Goal: Transaction & Acquisition: Purchase product/service

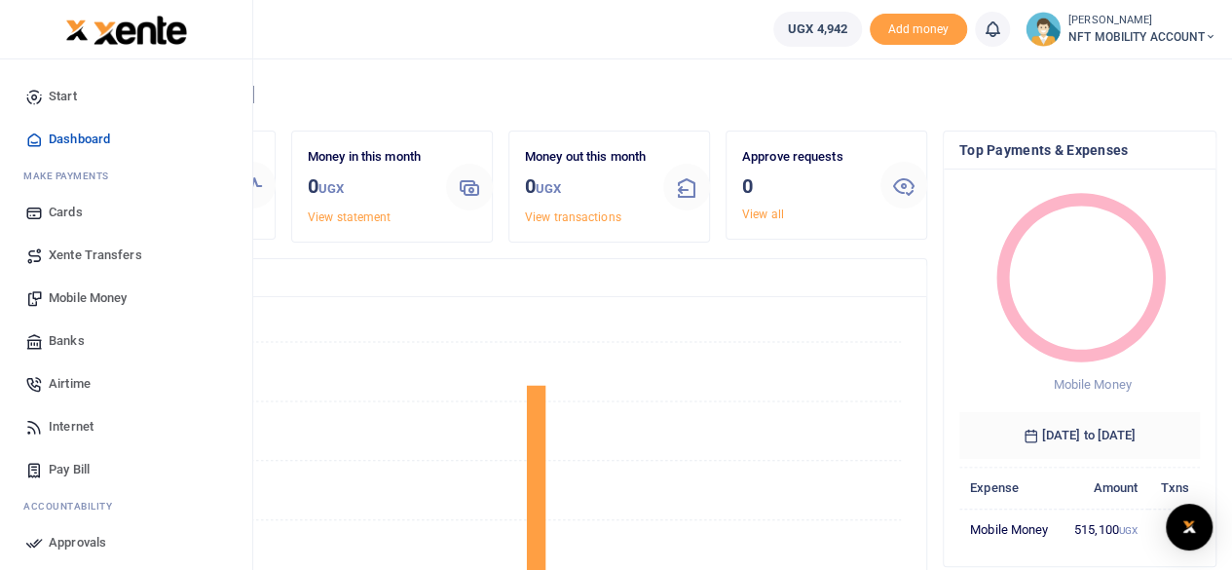
scroll to position [16, 16]
click at [107, 303] on span "Mobile Money" at bounding box center [88, 297] width 78 height 19
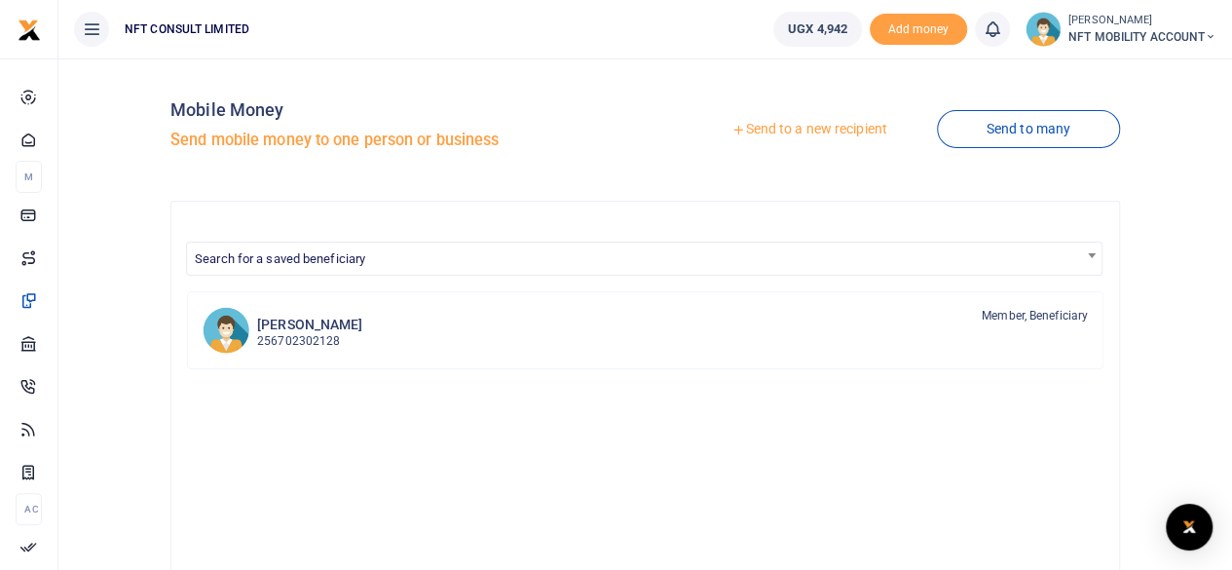
click at [805, 134] on link "Send to a new recipient" at bounding box center [809, 129] width 254 height 35
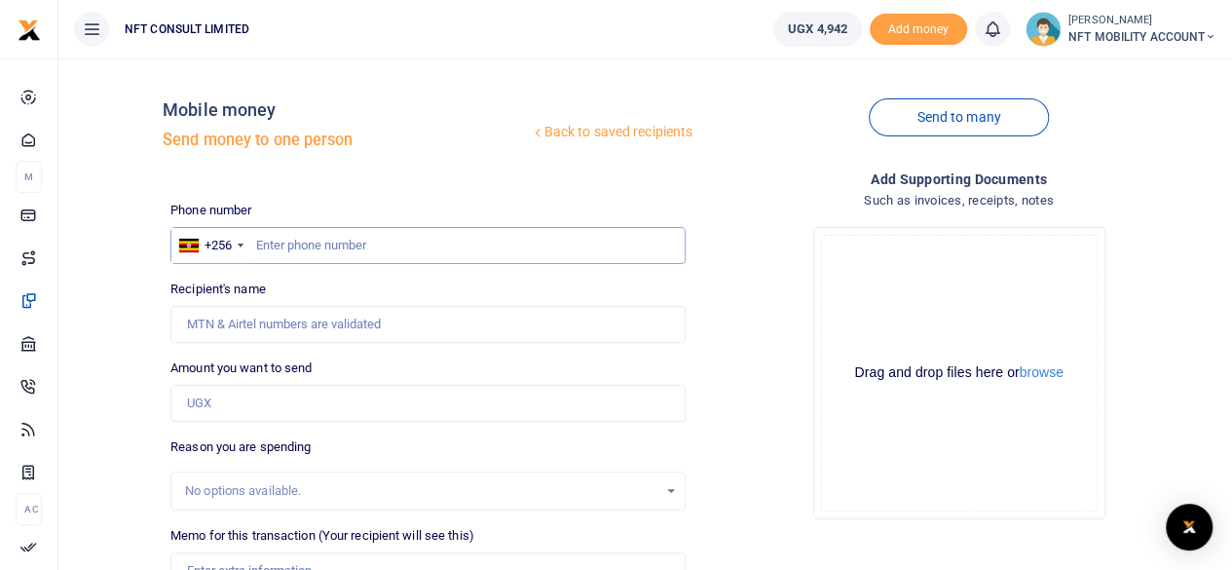
drag, startPoint x: 359, startPoint y: 244, endPoint x: 370, endPoint y: 258, distance: 17.3
type input "789164547"
type input "Micheal Okware"
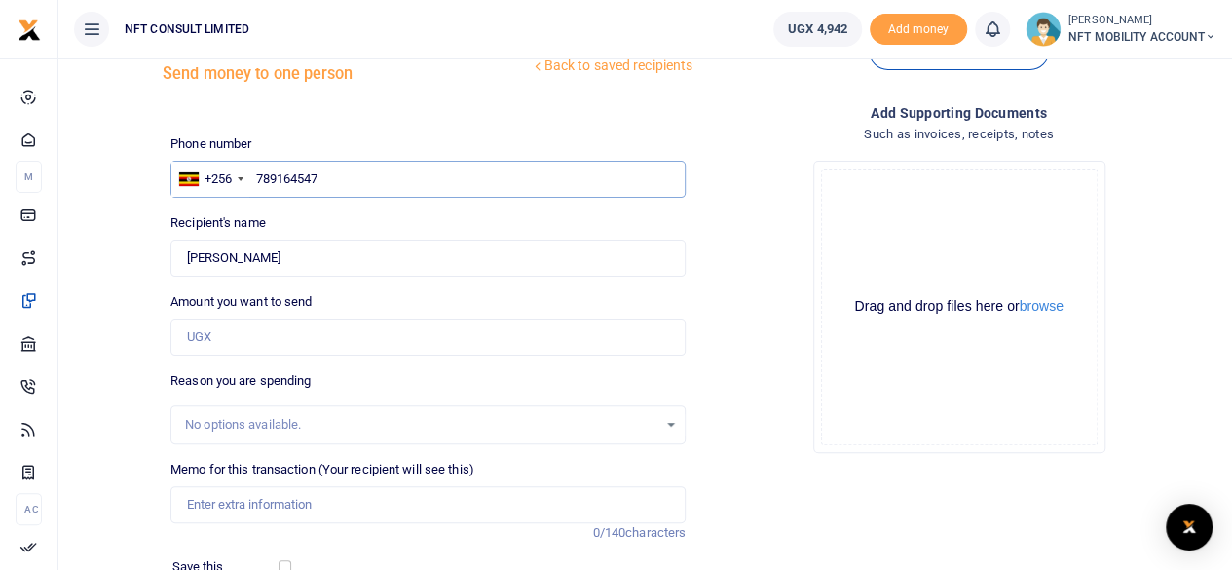
scroll to position [97, 0]
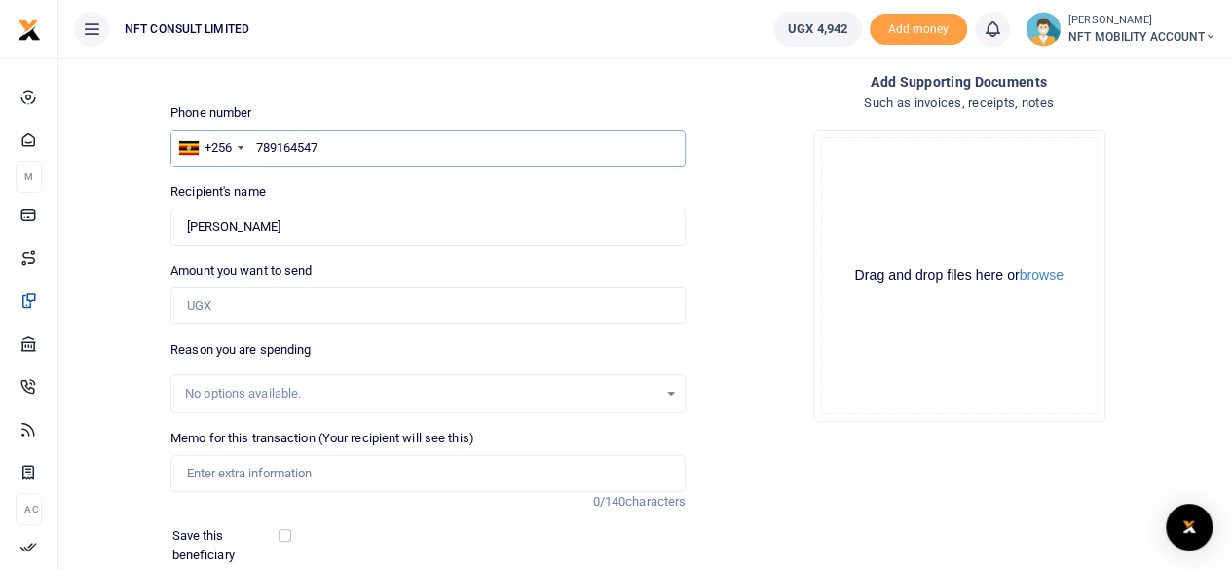
type input "789164547"
click at [234, 303] on input "Amount you want to send" at bounding box center [427, 305] width 515 height 37
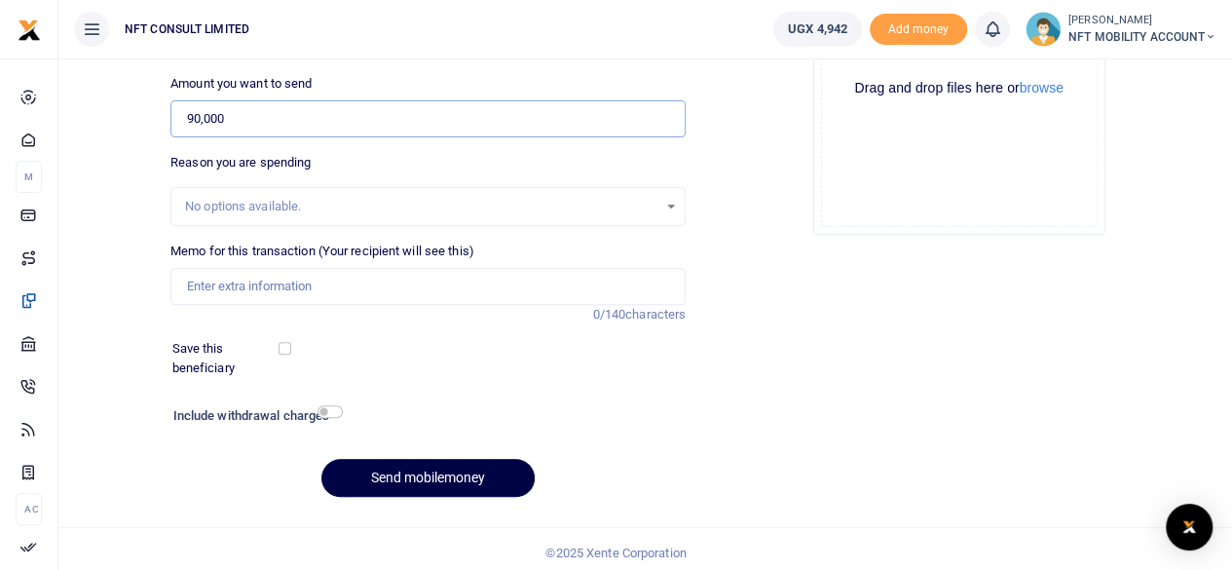
scroll to position [290, 0]
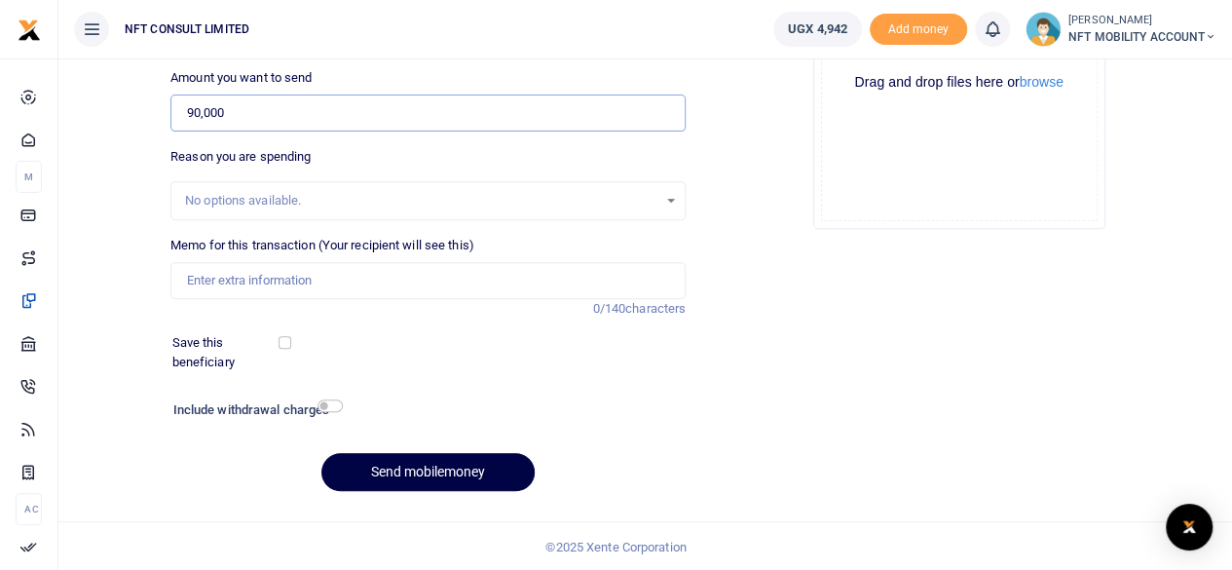
type input "90,000"
click at [329, 405] on input "checkbox" at bounding box center [330, 405] width 25 height 13
checkbox input "true"
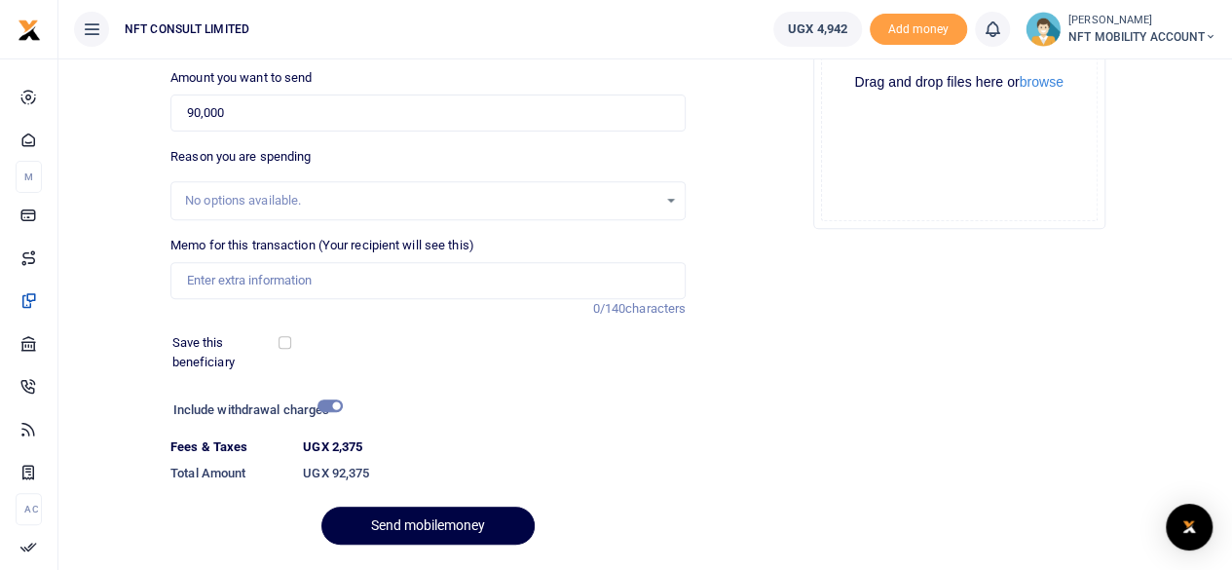
drag, startPoint x: 0, startPoint y: 616, endPoint x: 806, endPoint y: 276, distance: 874.3
click at [806, 276] on div "Add supporting Documents Such as invoices, receipts, notes Drop your files here…" at bounding box center [959, 219] width 531 height 682
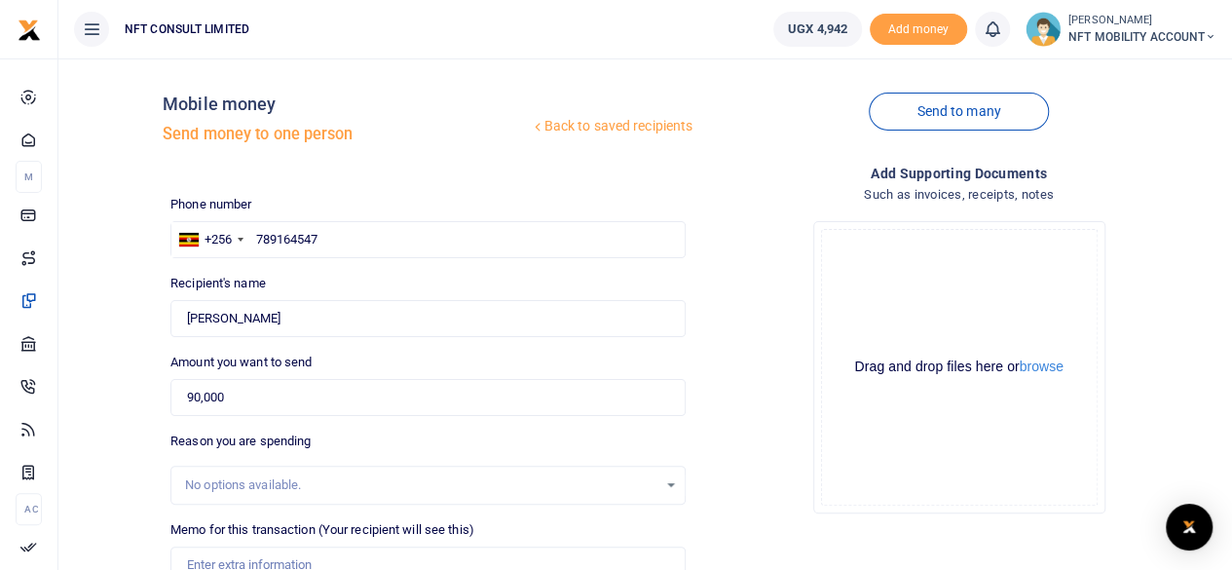
scroll to position [0, 0]
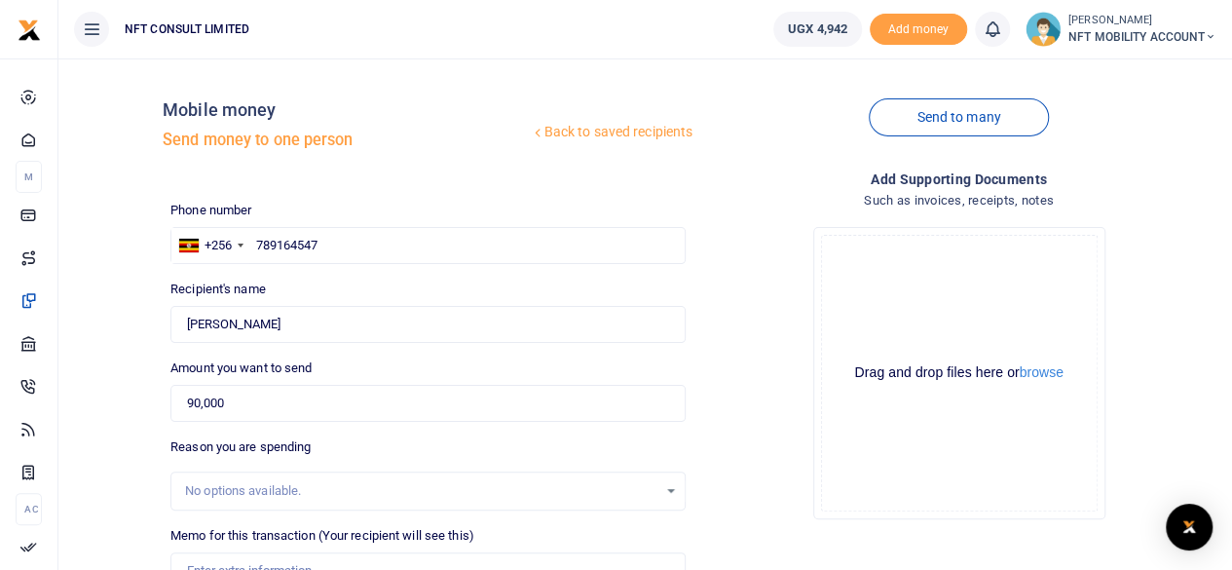
click at [1151, 292] on div "Drop your files here Drag and drop files here or browse Powered by Uppy" at bounding box center [958, 372] width 515 height 323
